Goal: Information Seeking & Learning: Check status

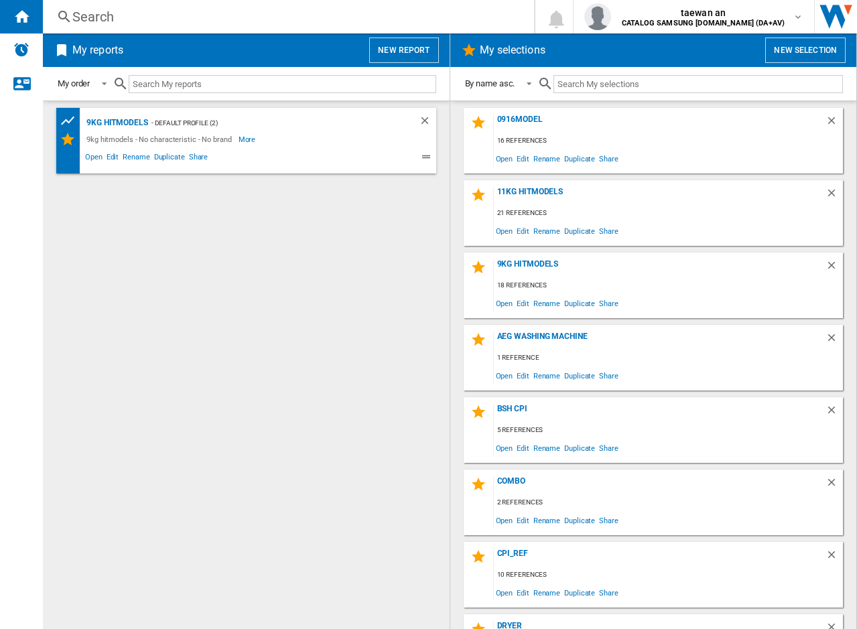
click at [840, 110] on md-content "0916model 16 references Open Edit Rename Duplicate Share 11kg hitmodels 21 refe…" at bounding box center [653, 364] width 407 height 529
click at [241, 88] on input "text" at bounding box center [282, 84] width 307 height 18
click at [68, 9] on ng-md-icon at bounding box center [64, 17] width 16 height 17
click at [163, 17] on div "Search" at bounding box center [285, 16] width 427 height 19
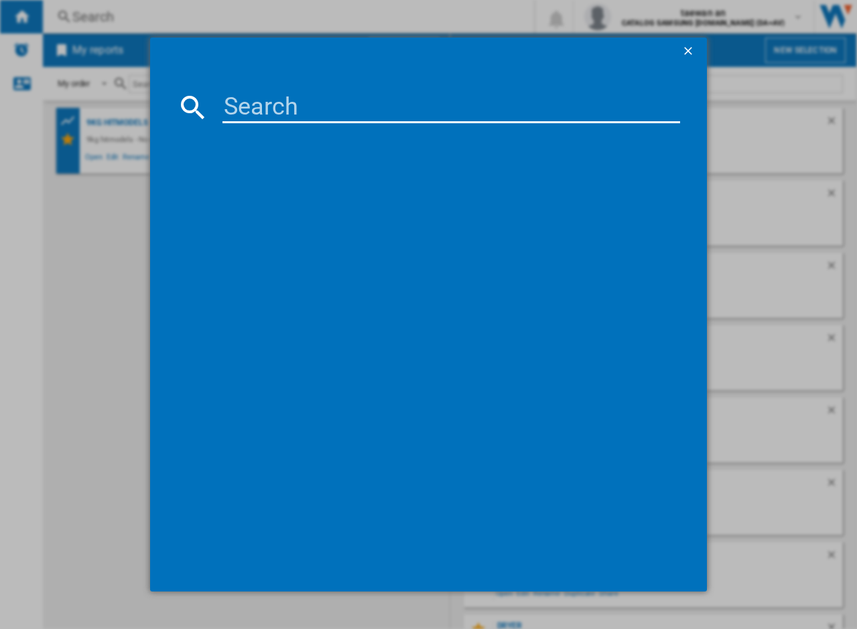
click at [271, 98] on input at bounding box center [451, 107] width 458 height 32
paste input "RS70F64KDTEU"
type input "RS70F64KDTEU"
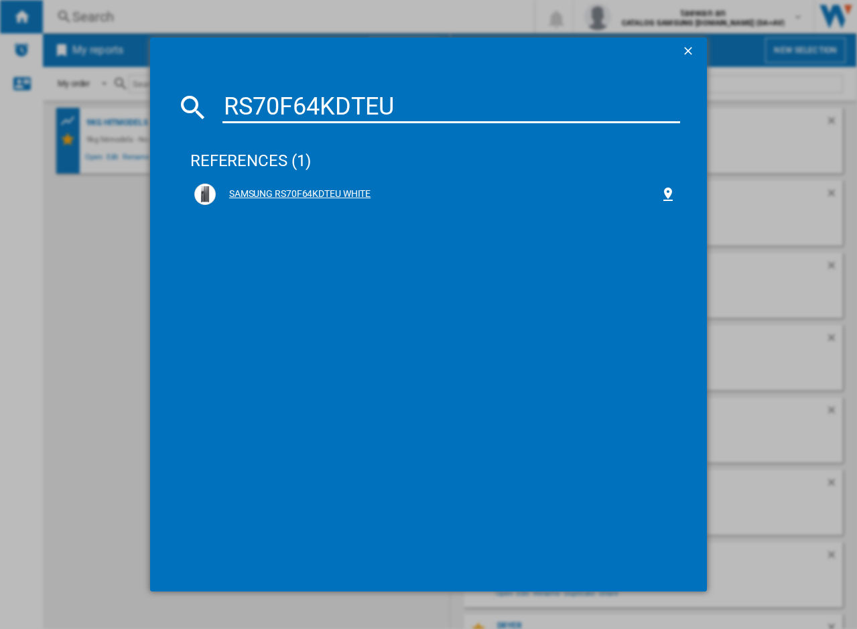
click at [317, 198] on div "SAMSUNG RS70F64KDTEU WHITE" at bounding box center [438, 194] width 444 height 13
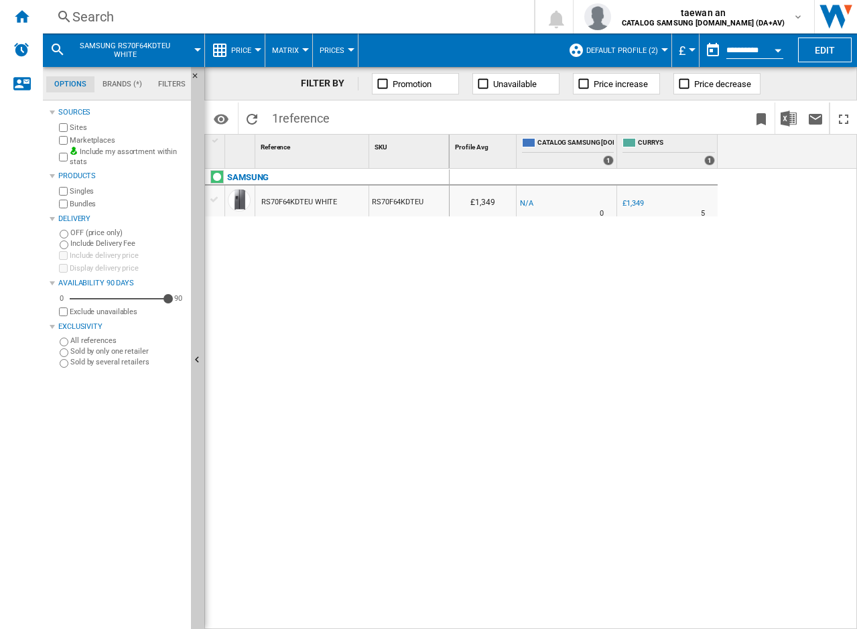
click at [289, 202] on div "RS70F64KDTEU WHITE" at bounding box center [299, 202] width 76 height 31
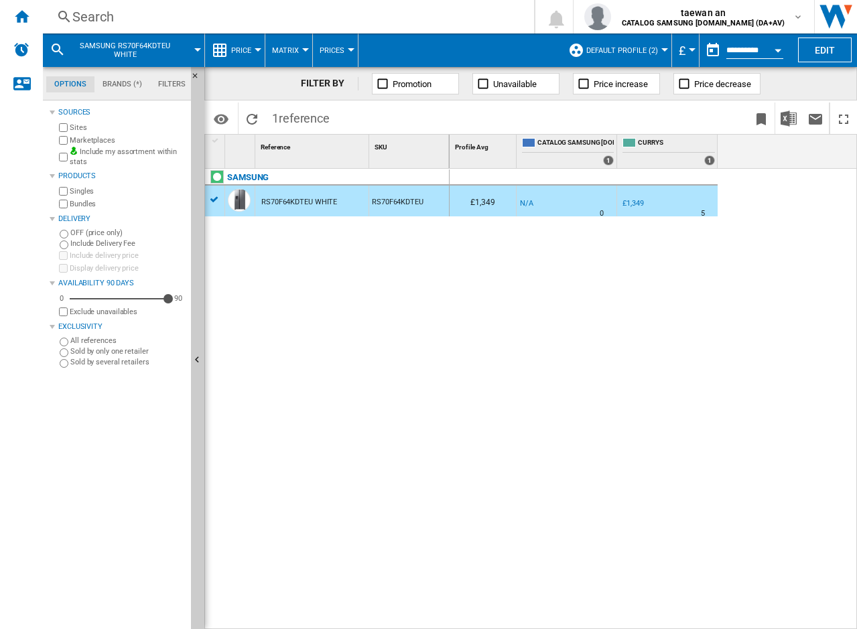
click at [287, 204] on div "RS70F64KDTEU WHITE" at bounding box center [299, 202] width 76 height 31
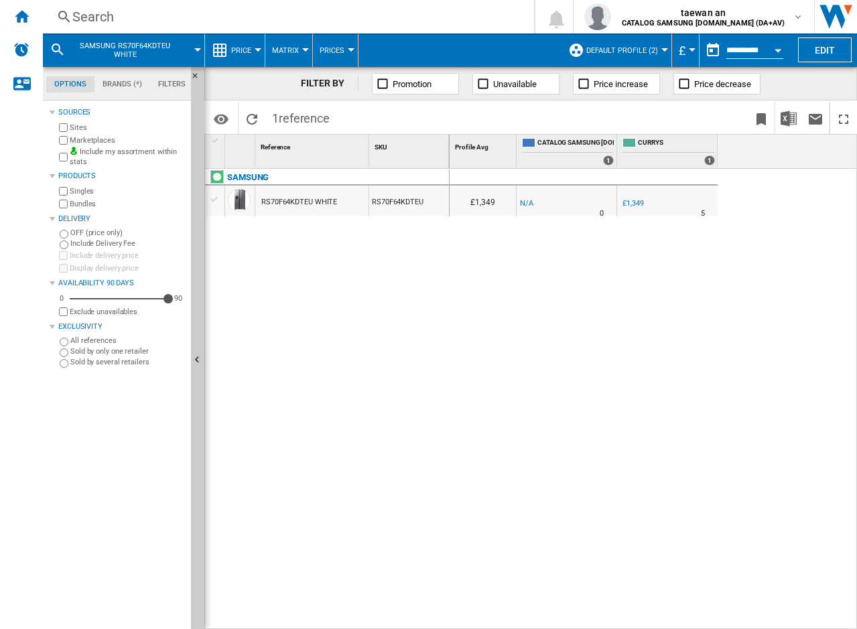
click at [617, 202] on div "-1.0 % £1,349 % N/A 5" at bounding box center [667, 201] width 100 height 31
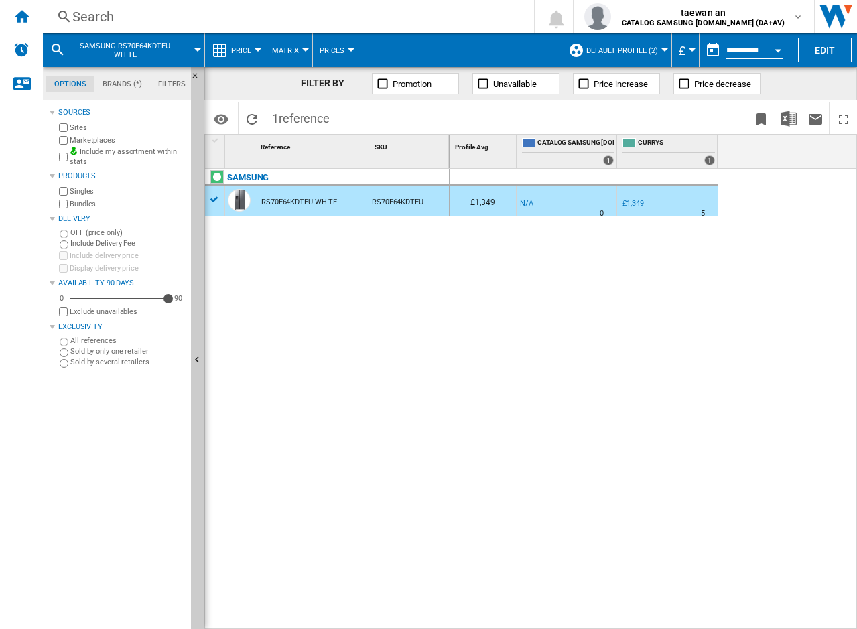
click at [626, 202] on div "£1,349" at bounding box center [632, 203] width 21 height 9
click at [390, 200] on div "RS70F64KDTEU" at bounding box center [409, 201] width 80 height 31
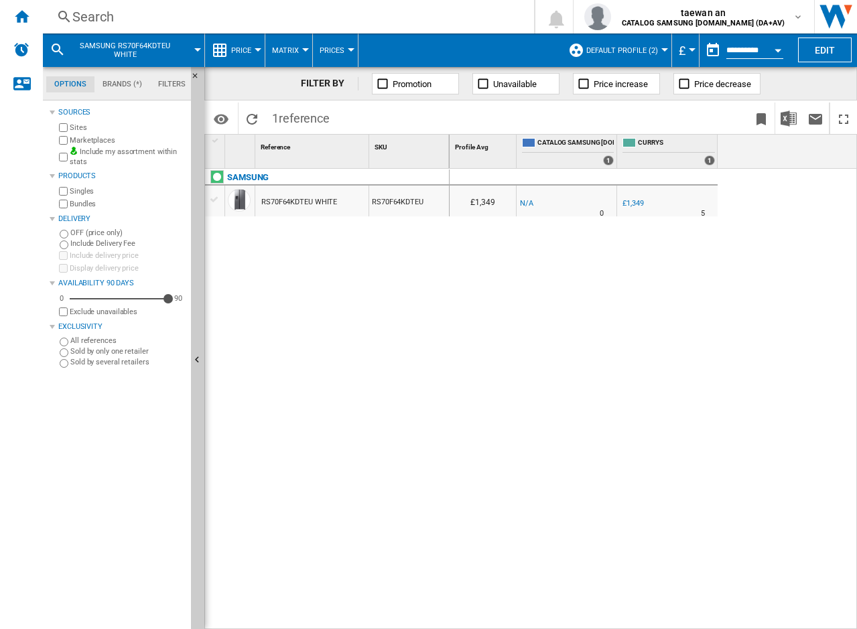
click at [301, 200] on div "RS70F64KDTEU WHITE" at bounding box center [299, 202] width 76 height 31
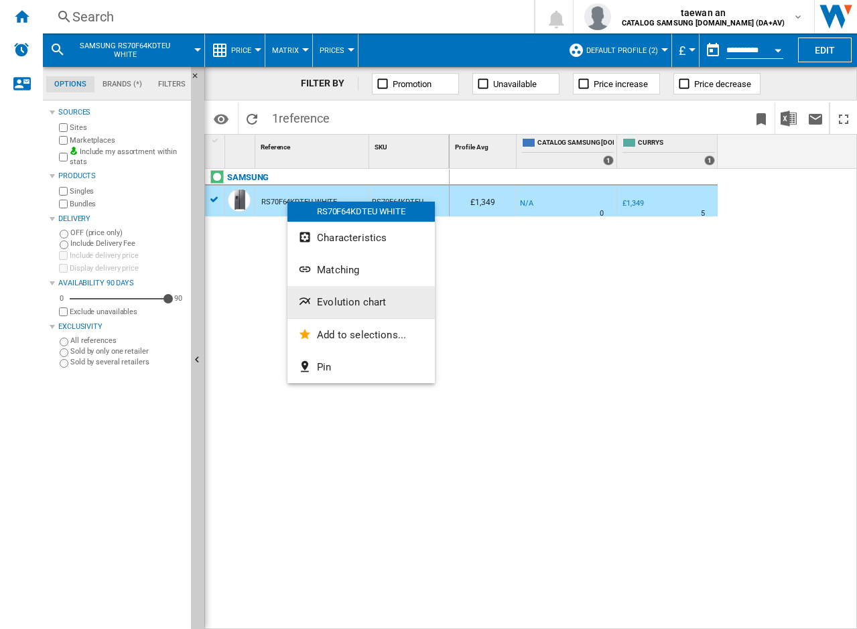
click at [364, 297] on span "Evolution chart" at bounding box center [351, 302] width 69 height 12
